Goal: Task Accomplishment & Management: Manage account settings

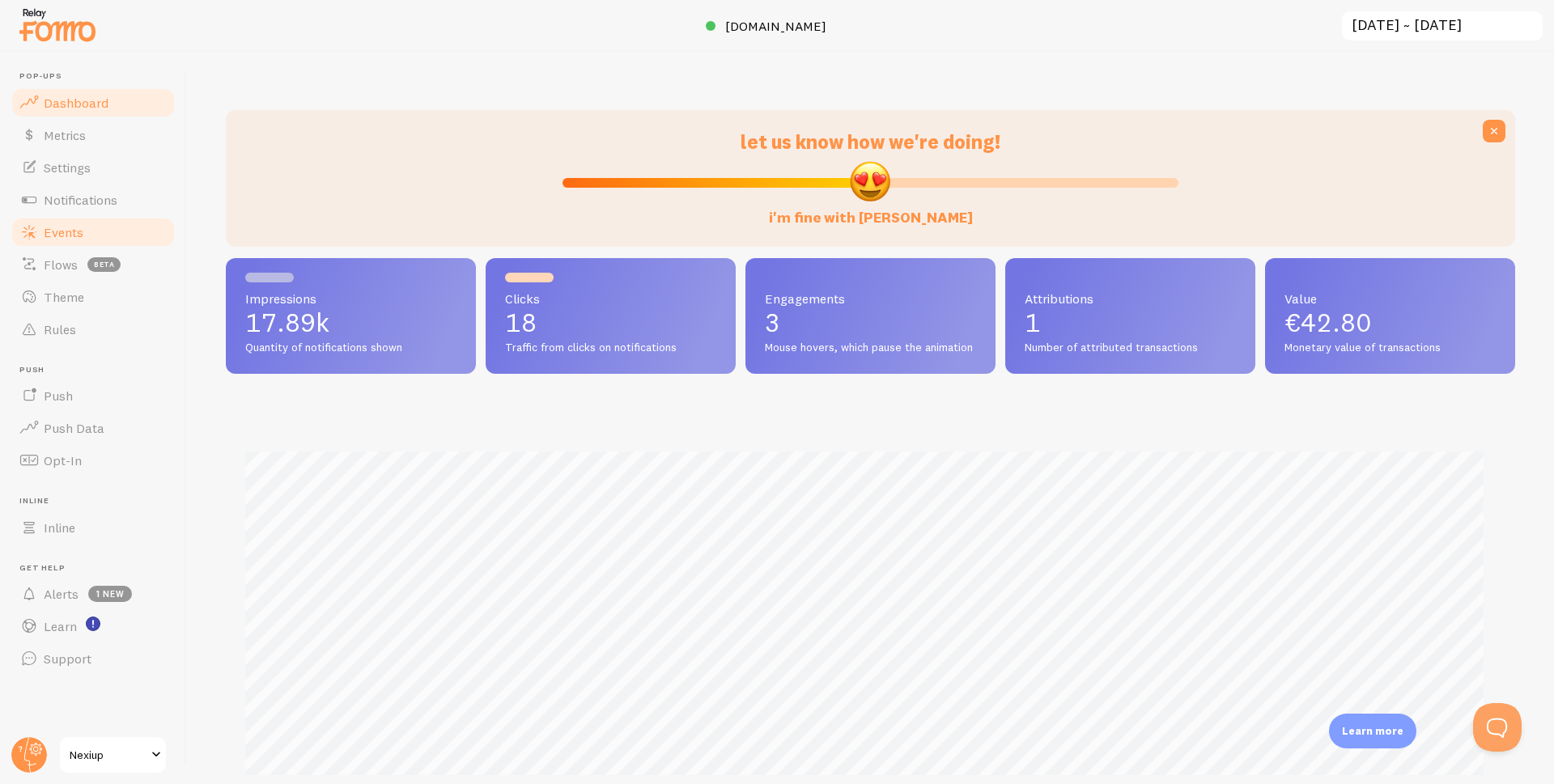
click at [63, 227] on span "Events" at bounding box center [63, 232] width 40 height 16
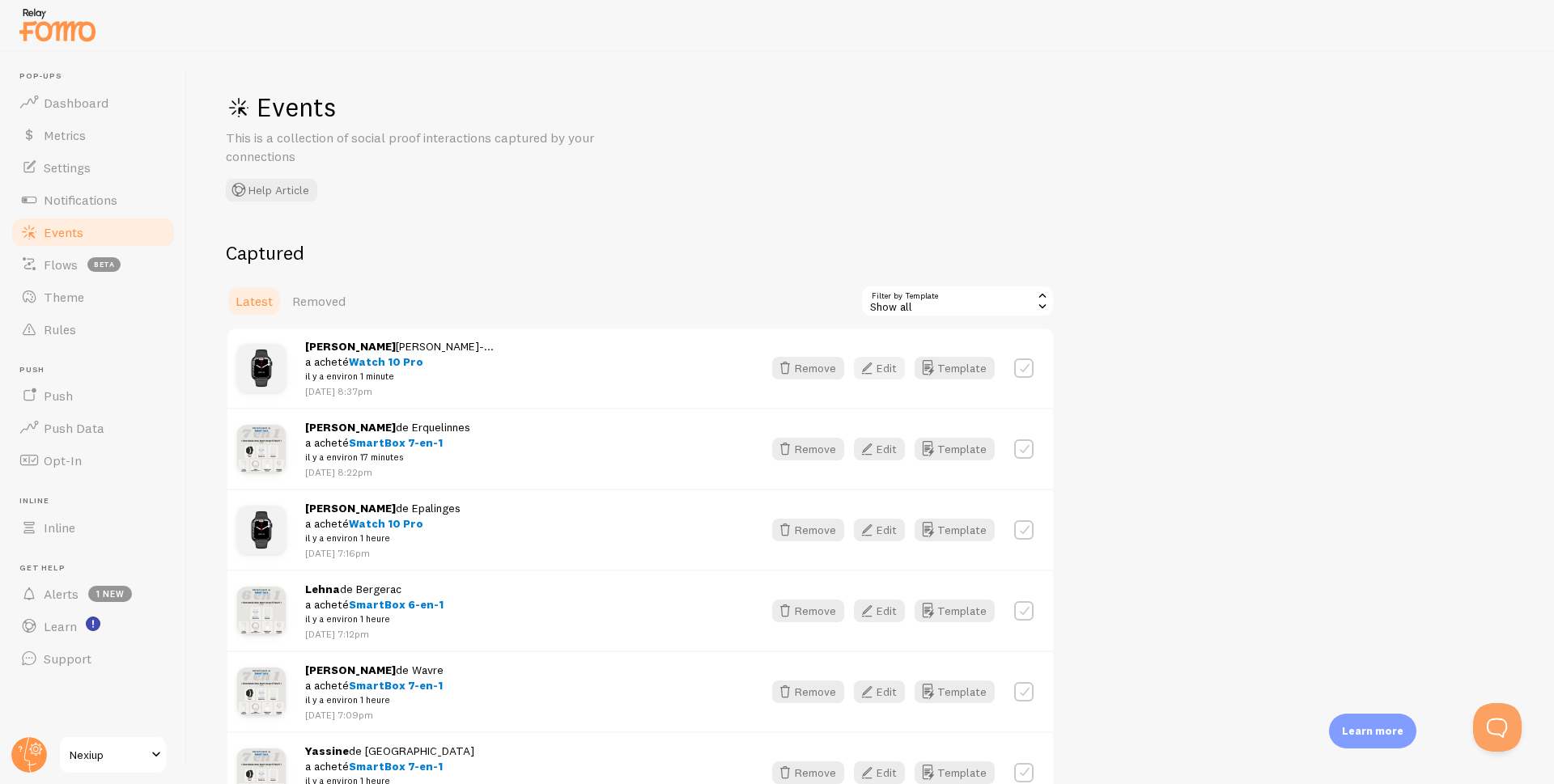
click at [877, 370] on icon "button" at bounding box center [867, 368] width 20 height 20
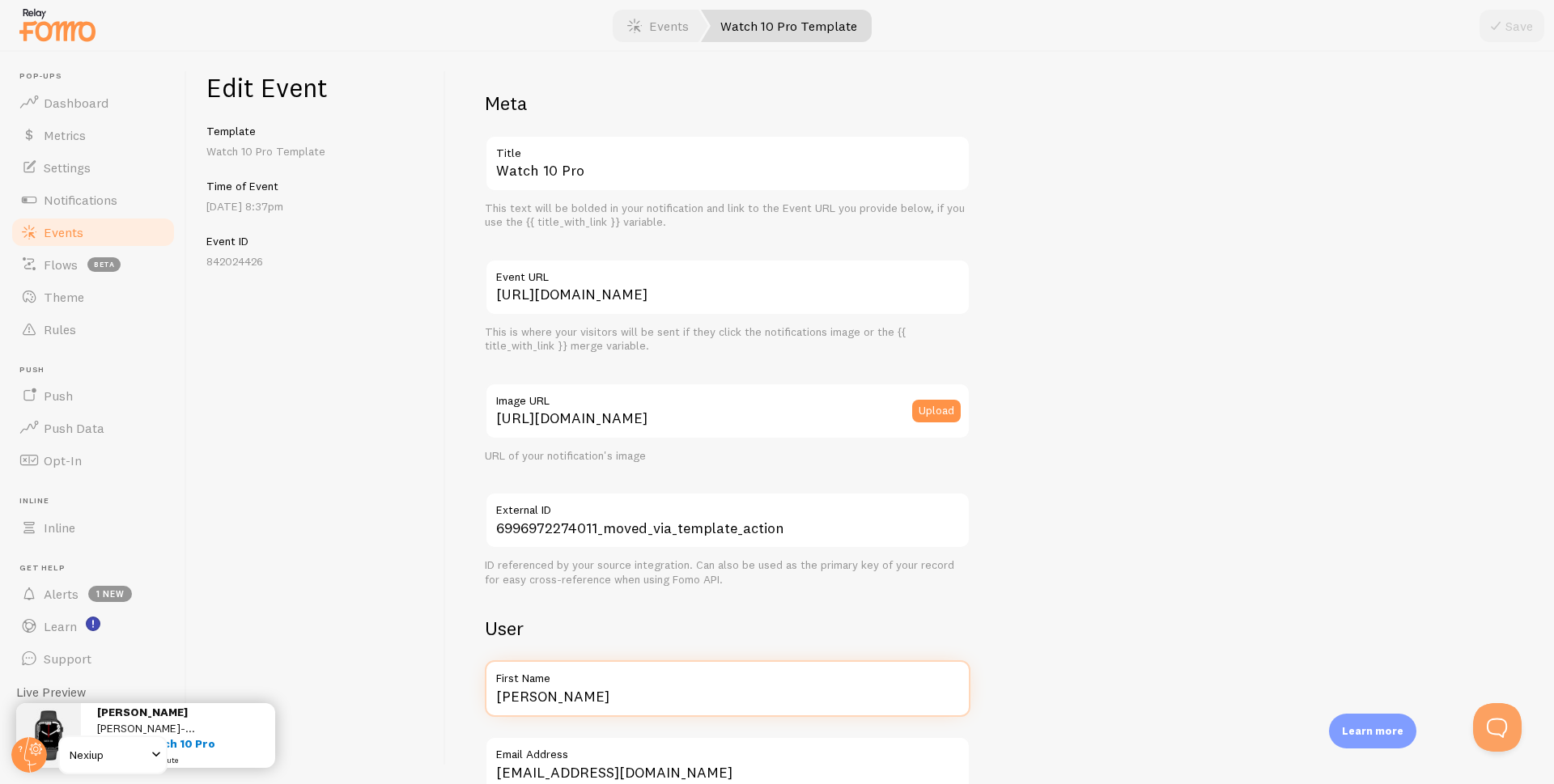
drag, startPoint x: 572, startPoint y: 697, endPoint x: 408, endPoint y: 706, distance: 164.2
click at [410, 708] on div "Edit Event Template Watch 10 Pro Template Time of Event Sep 10th @ 8:37pm Event…" at bounding box center [870, 418] width 1367 height 733
type input "Marion"
click at [1500, 46] on div at bounding box center [777, 26] width 1554 height 51
click at [1510, 36] on button "Save" at bounding box center [1513, 26] width 65 height 33
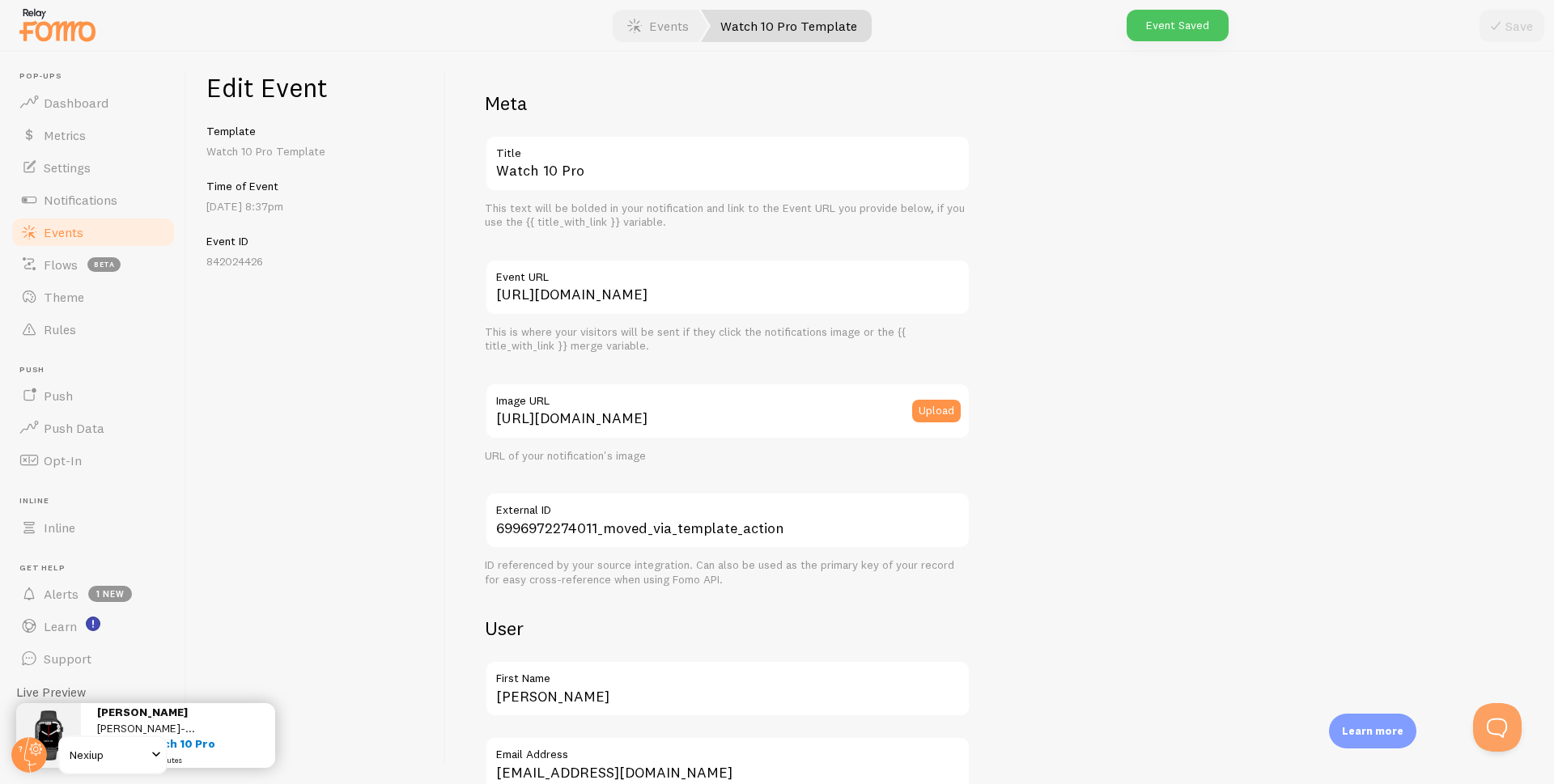
click at [85, 231] on link "Events" at bounding box center [93, 232] width 167 height 33
